Goal: Task Accomplishment & Management: Use online tool/utility

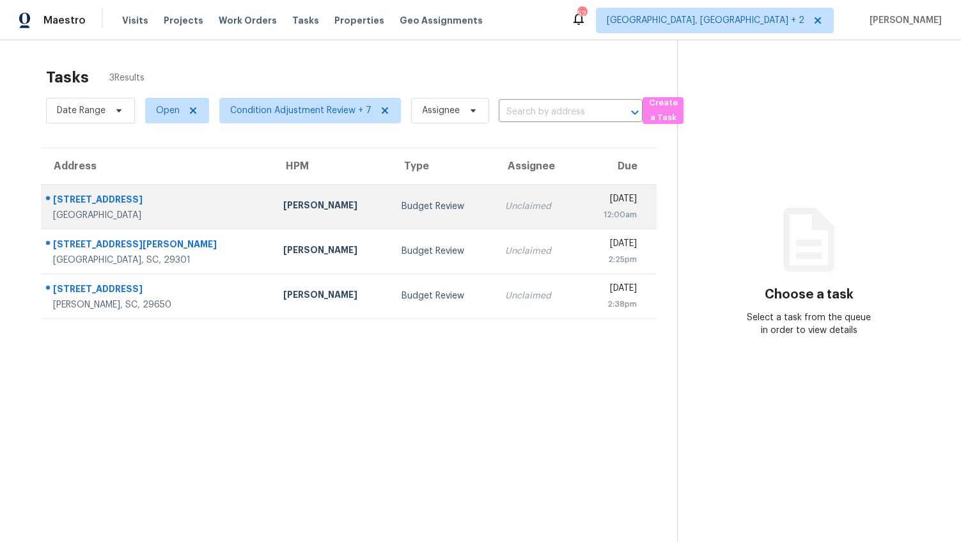
click at [197, 201] on td "[STREET_ADDRESS]" at bounding box center [157, 206] width 232 height 45
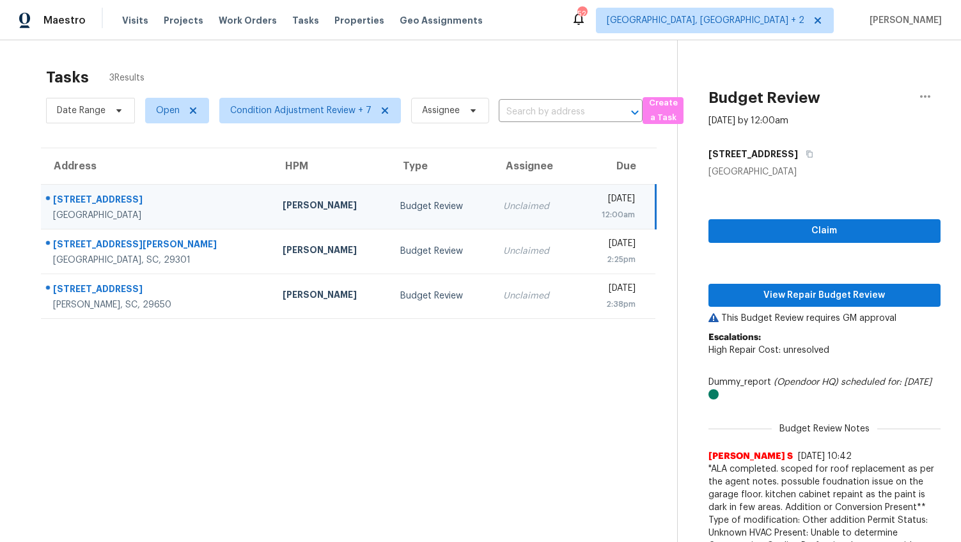
click at [752, 247] on div "Claim View Repair Budget Review This Budget Review requires GM approval Escalat…" at bounding box center [824, 411] width 232 height 467
click at [754, 235] on span "Claim" at bounding box center [825, 231] width 212 height 16
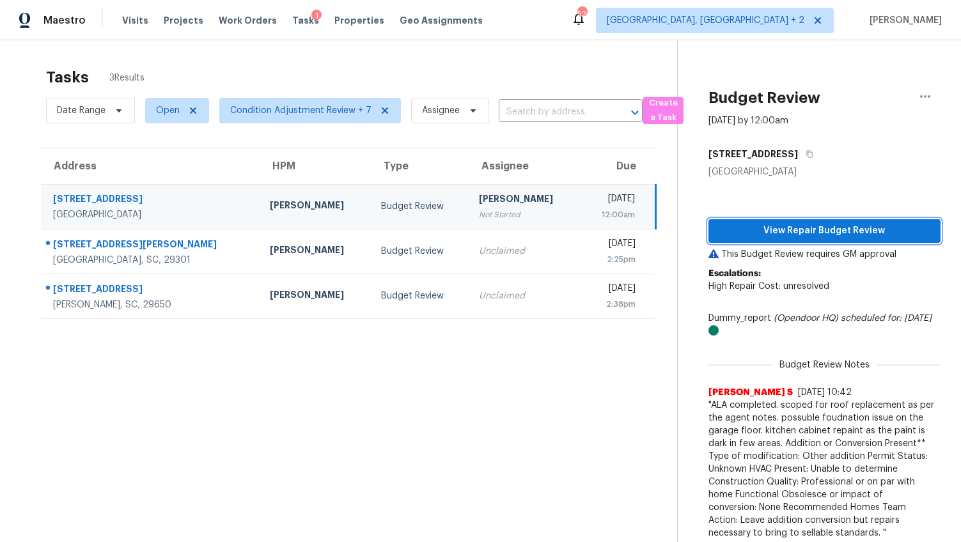
click at [758, 233] on span "View Repair Budget Review" at bounding box center [825, 231] width 212 height 16
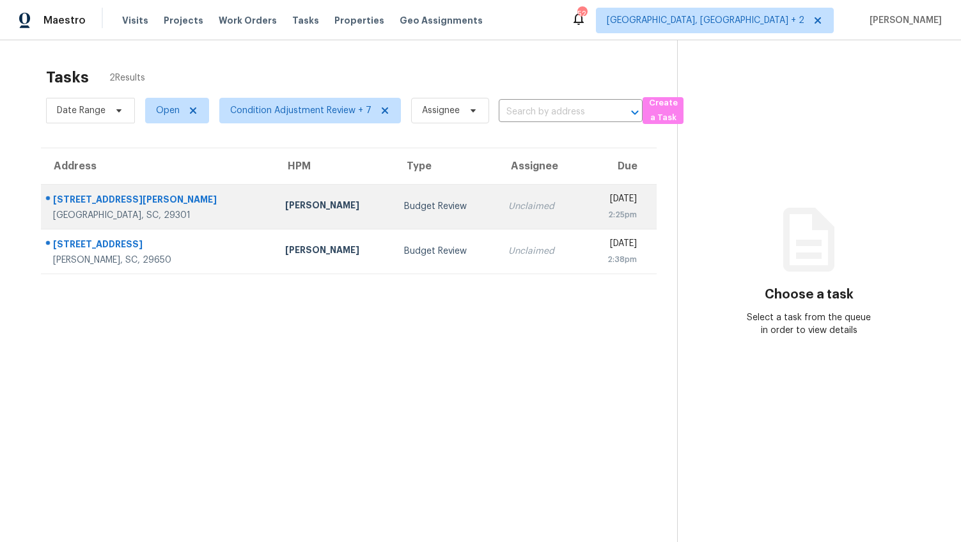
click at [304, 196] on td "[PERSON_NAME]" at bounding box center [334, 206] width 119 height 45
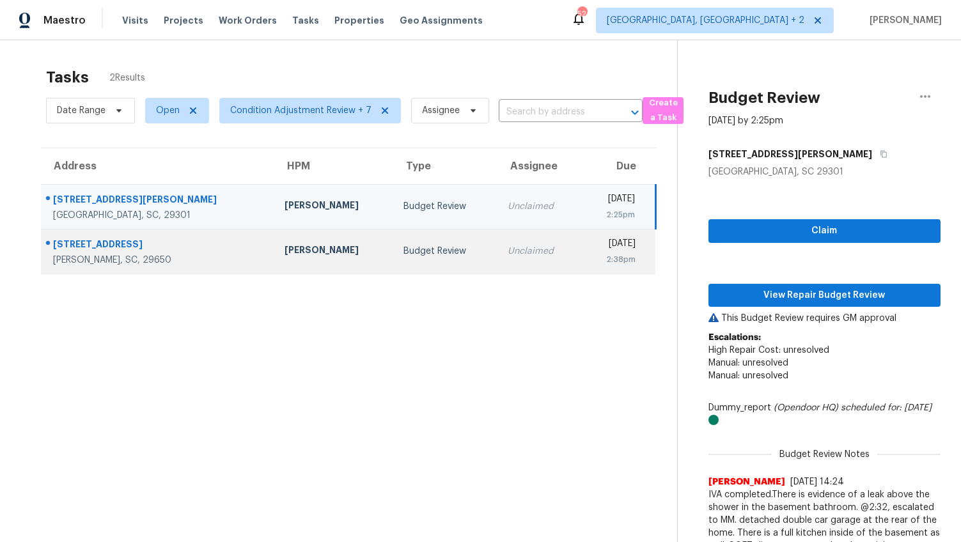
click at [288, 251] on div "[PERSON_NAME]" at bounding box center [334, 252] width 98 height 16
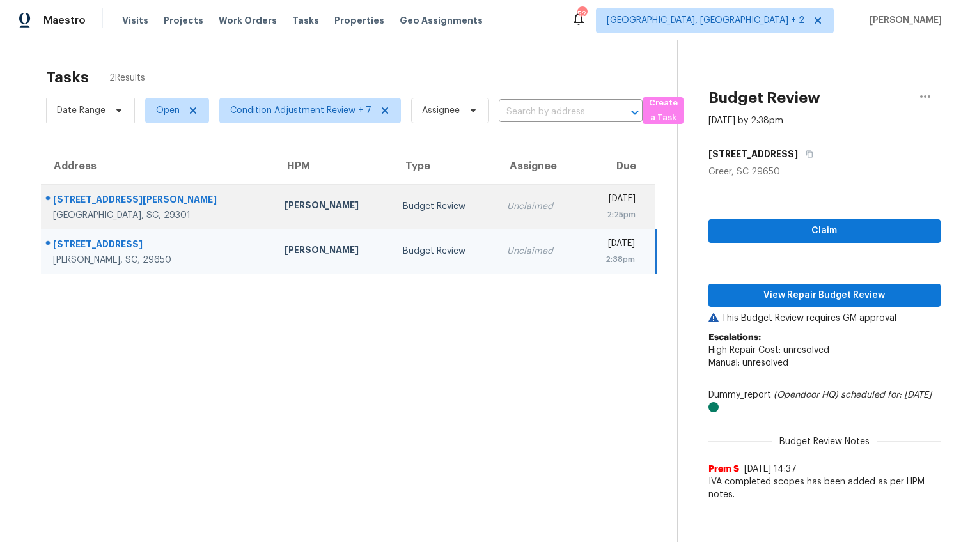
click at [403, 204] on div "Budget Review" at bounding box center [445, 206] width 84 height 13
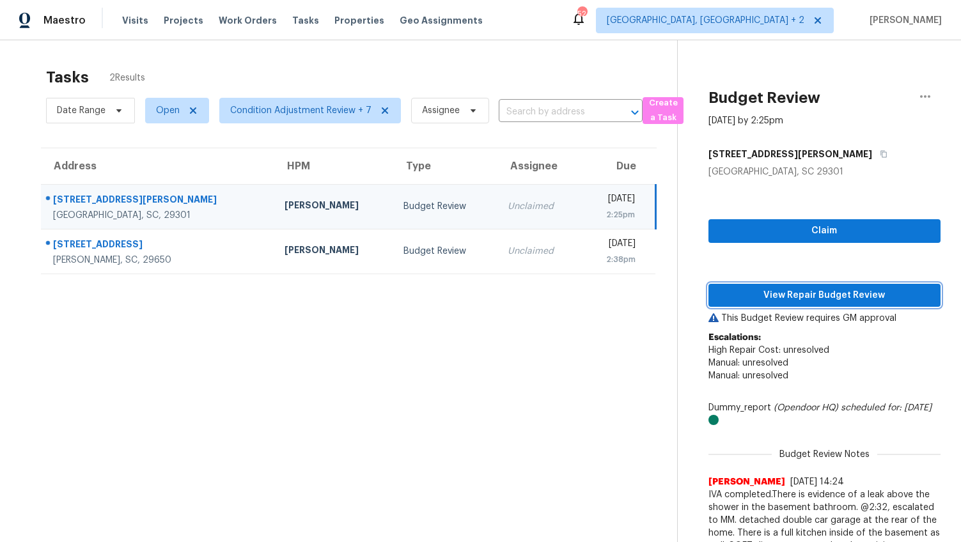
click at [831, 297] on span "View Repair Budget Review" at bounding box center [825, 296] width 212 height 16
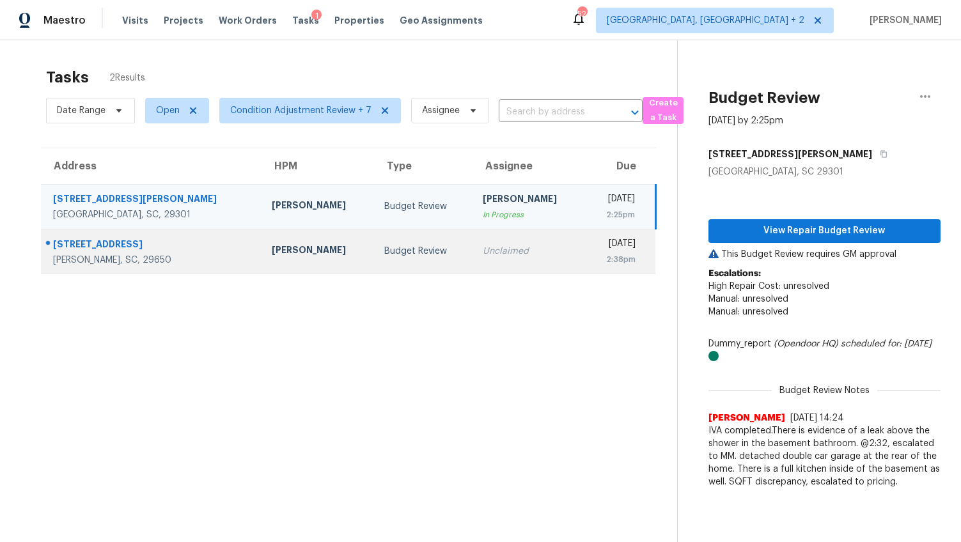
click at [262, 268] on td "[PERSON_NAME]" at bounding box center [318, 251] width 113 height 45
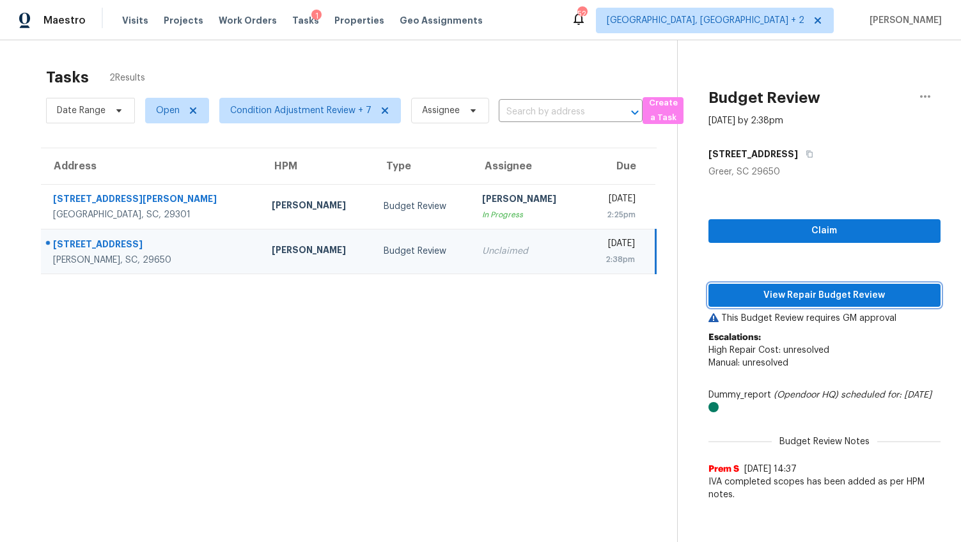
click at [767, 294] on span "View Repair Budget Review" at bounding box center [825, 296] width 212 height 16
